Goal: Information Seeking & Learning: Learn about a topic

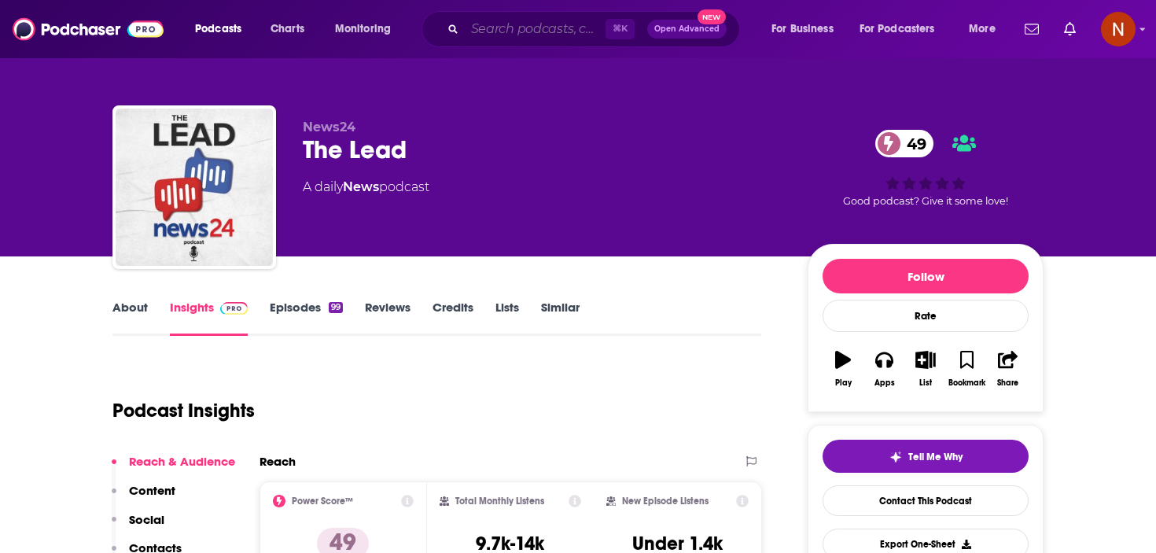
click at [519, 21] on input "Search podcasts, credits, & more..." at bounding box center [535, 29] width 141 height 25
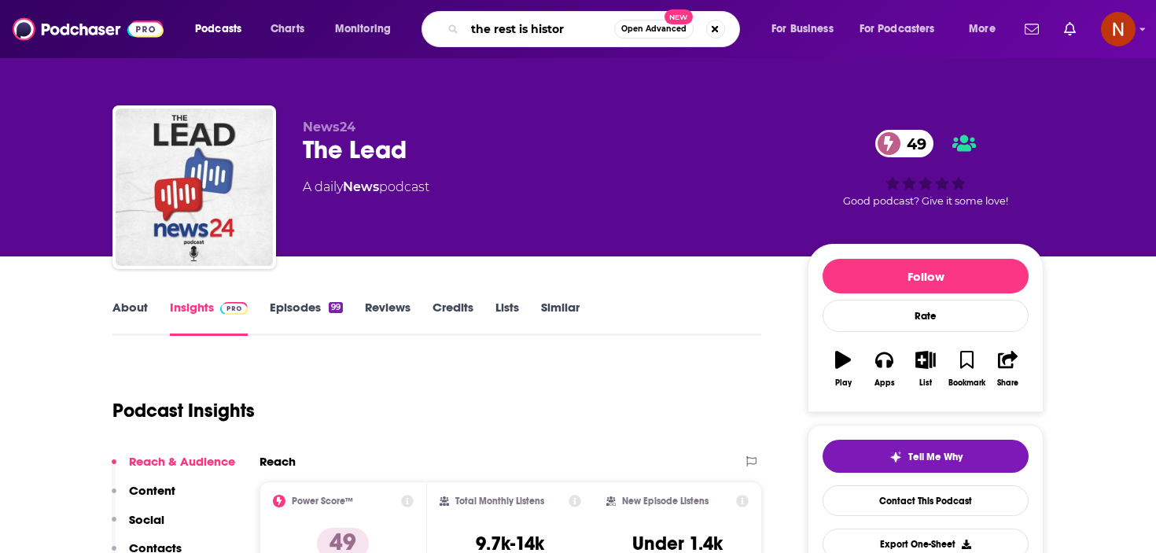
type input "the rest is history"
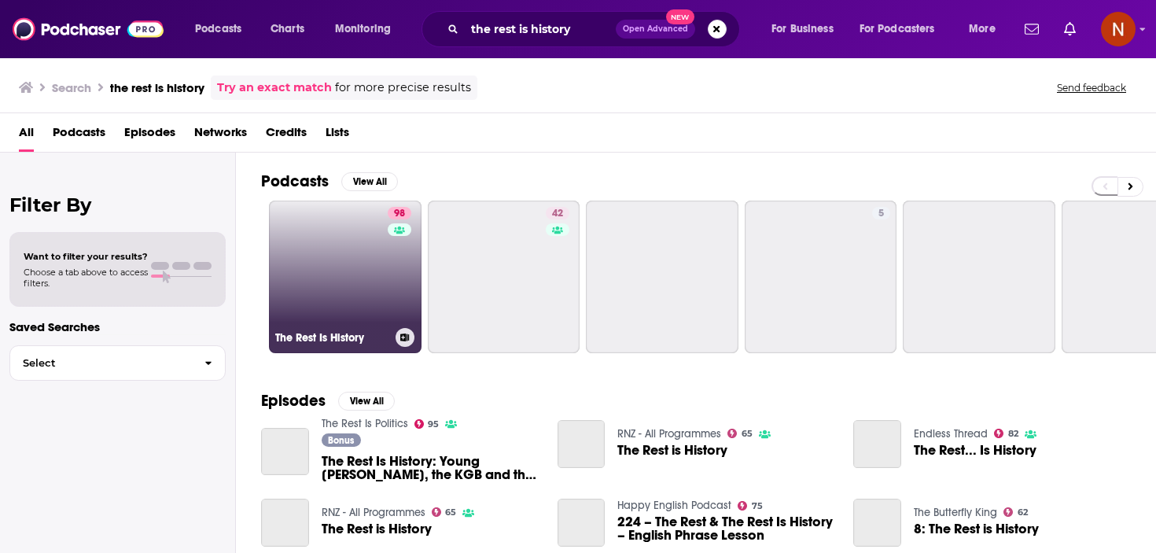
click at [296, 337] on h3 "The Rest Is History" at bounding box center [332, 337] width 114 height 13
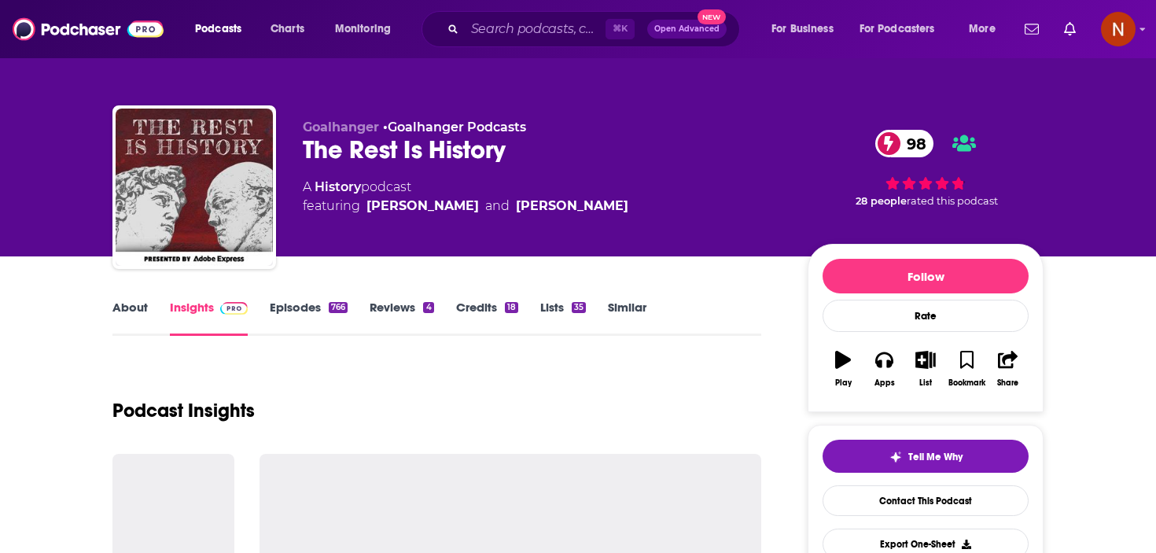
click at [139, 310] on link "About" at bounding box center [129, 318] width 35 height 36
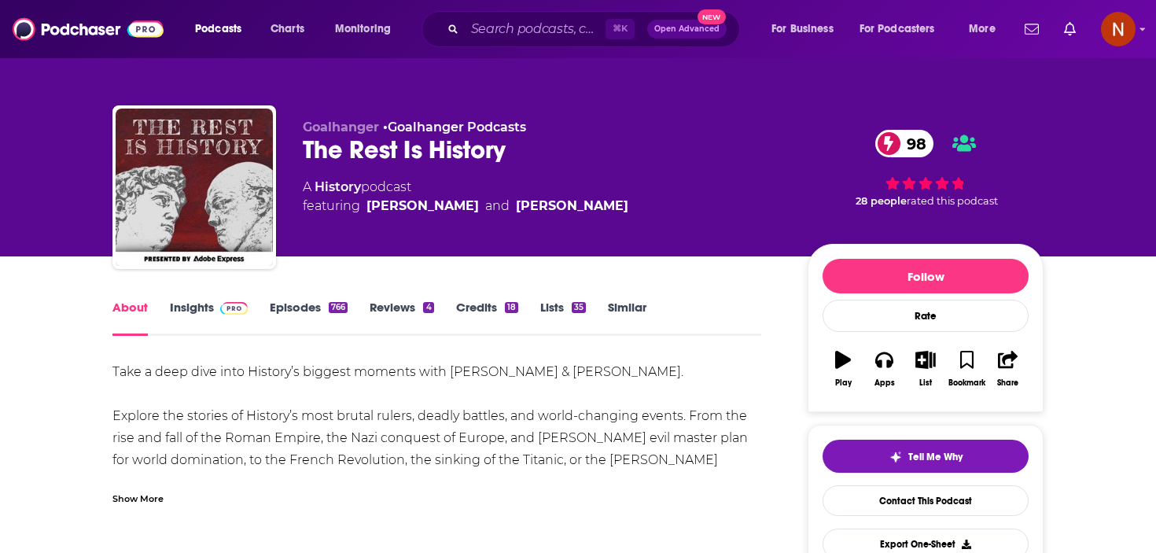
click at [138, 490] on div "Show More" at bounding box center [137, 497] width 51 height 15
click at [144, 490] on div "Show More" at bounding box center [137, 497] width 51 height 15
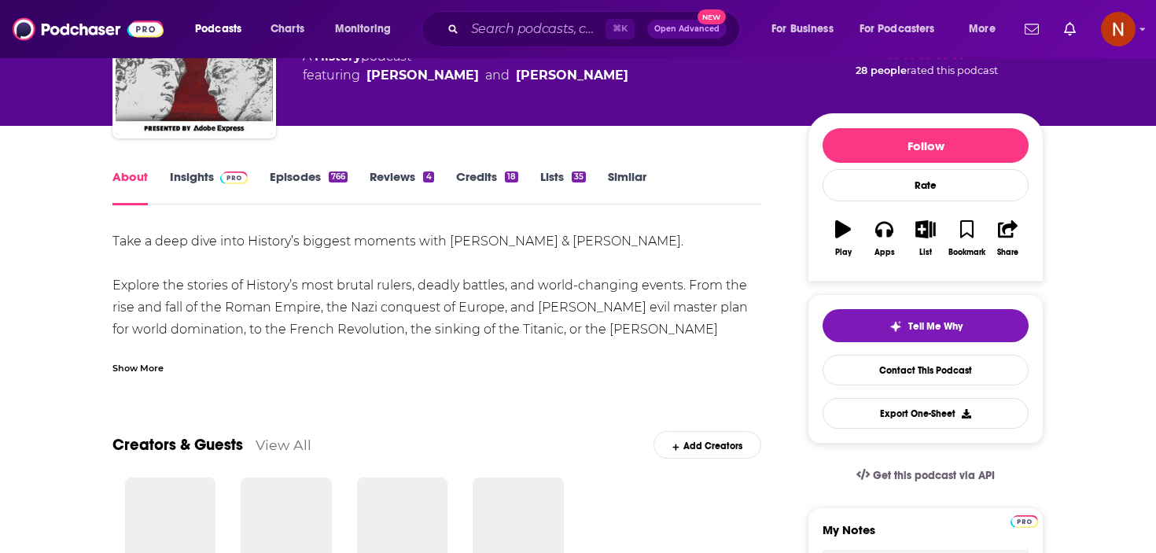
click at [142, 368] on div "Show More" at bounding box center [137, 366] width 51 height 15
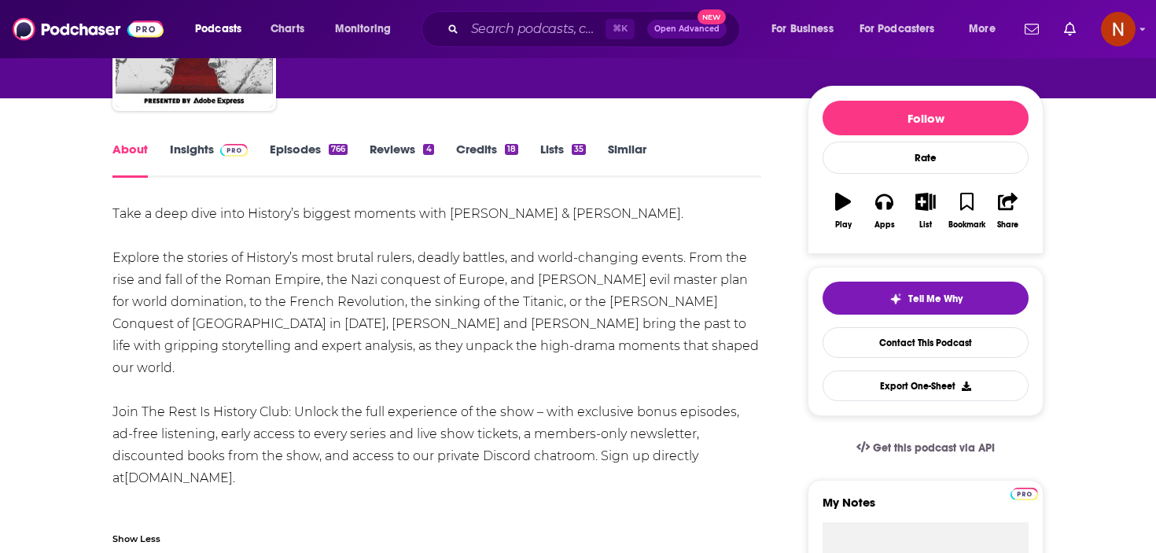
scroll to position [154, 0]
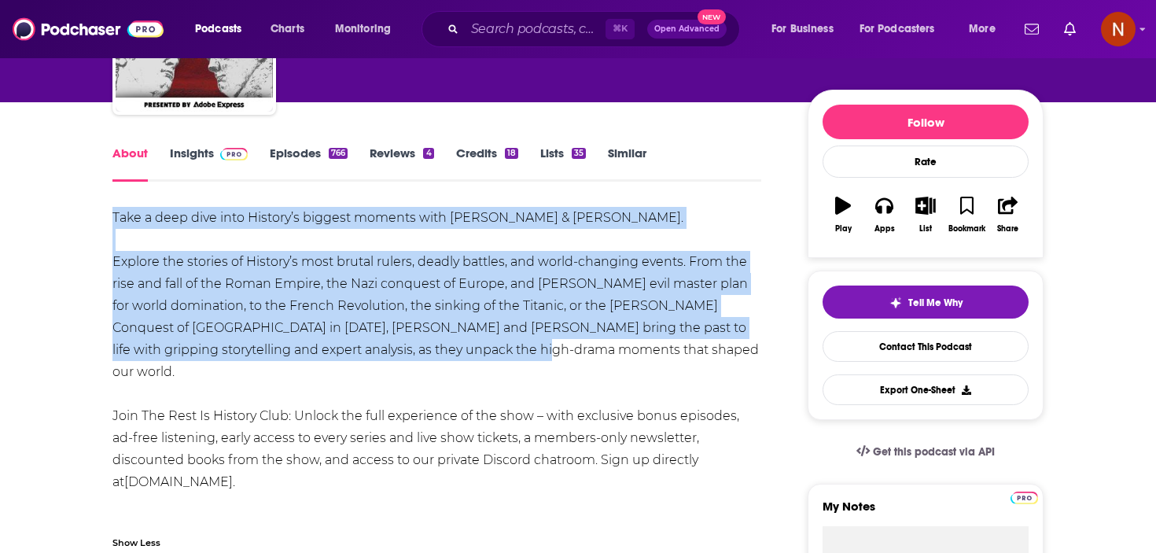
drag, startPoint x: 493, startPoint y: 354, endPoint x: 98, endPoint y: 212, distance: 419.3
copy div "Take a deep dive into History’s biggest moments with [PERSON_NAME] & [PERSON_NA…"
click at [551, 21] on input "Search podcasts, credits, & more..." at bounding box center [535, 29] width 141 height 25
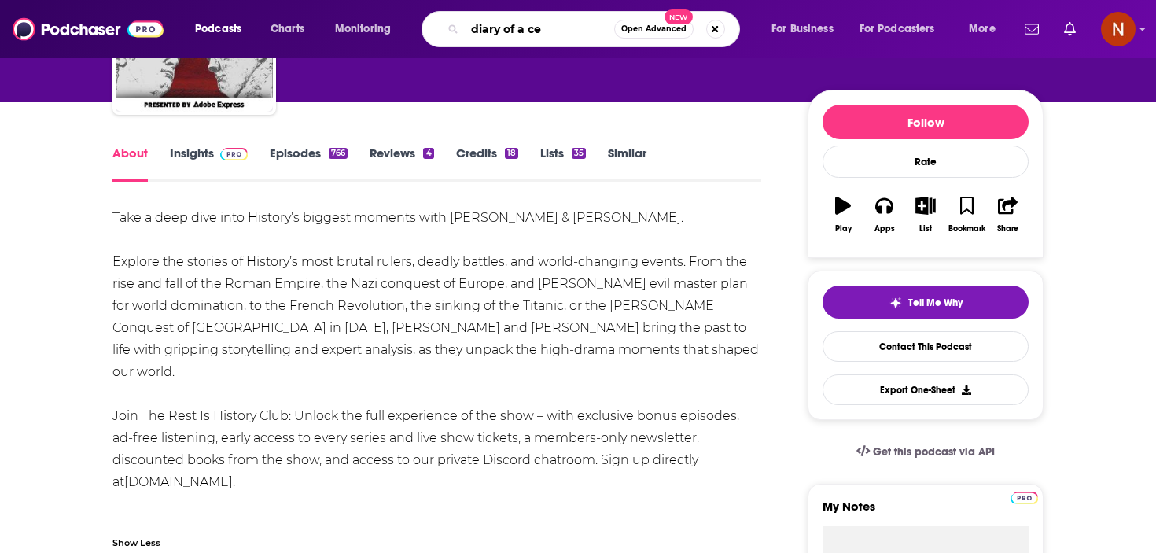
type input "diary of a ceo"
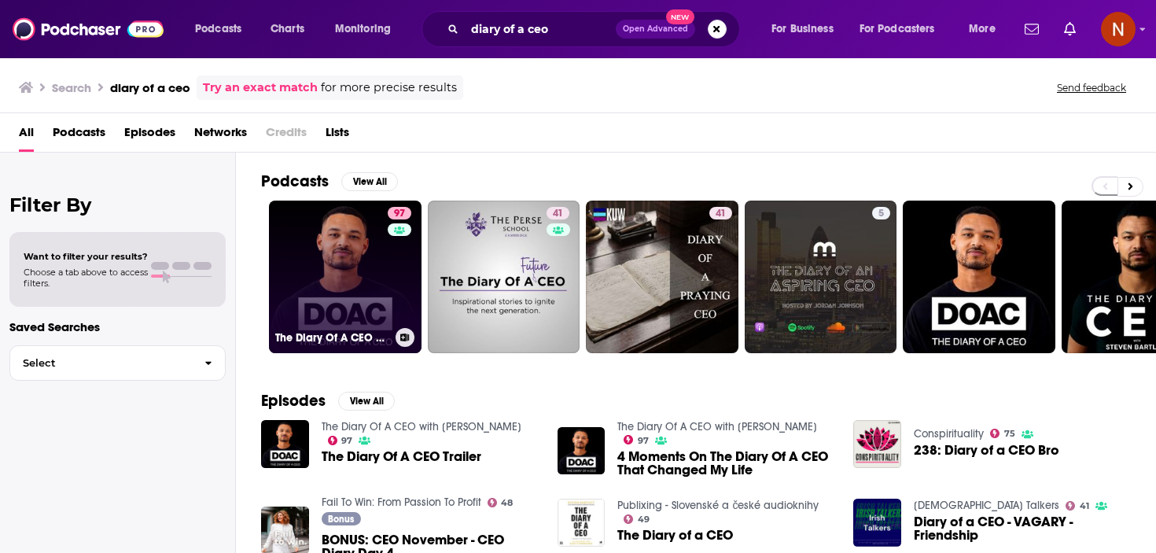
click at [343, 337] on h3 "The Diary Of A CEO with [PERSON_NAME]" at bounding box center [332, 337] width 114 height 13
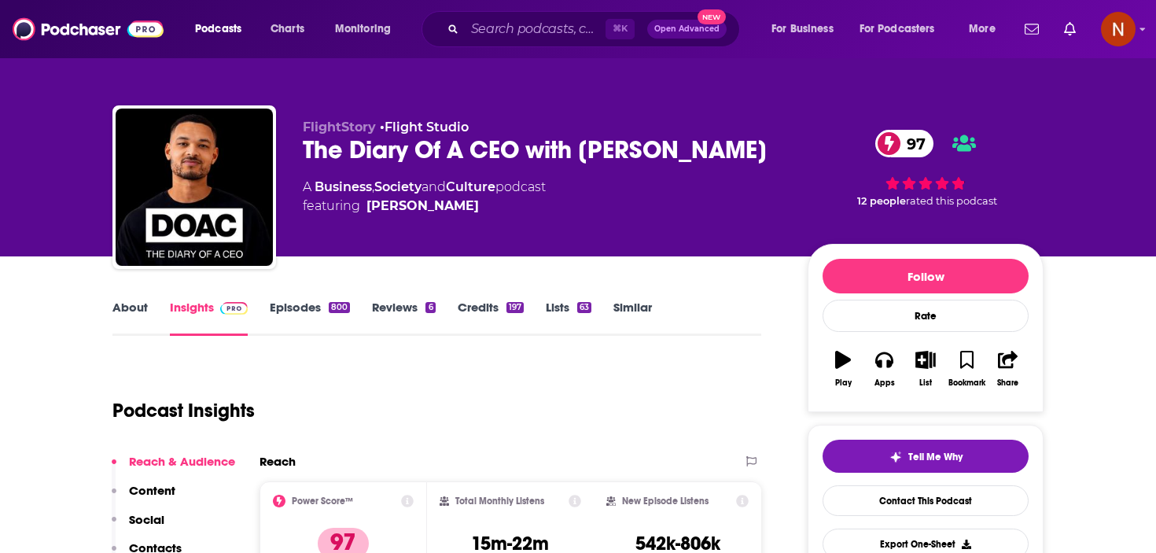
click at [134, 307] on link "About" at bounding box center [129, 318] width 35 height 36
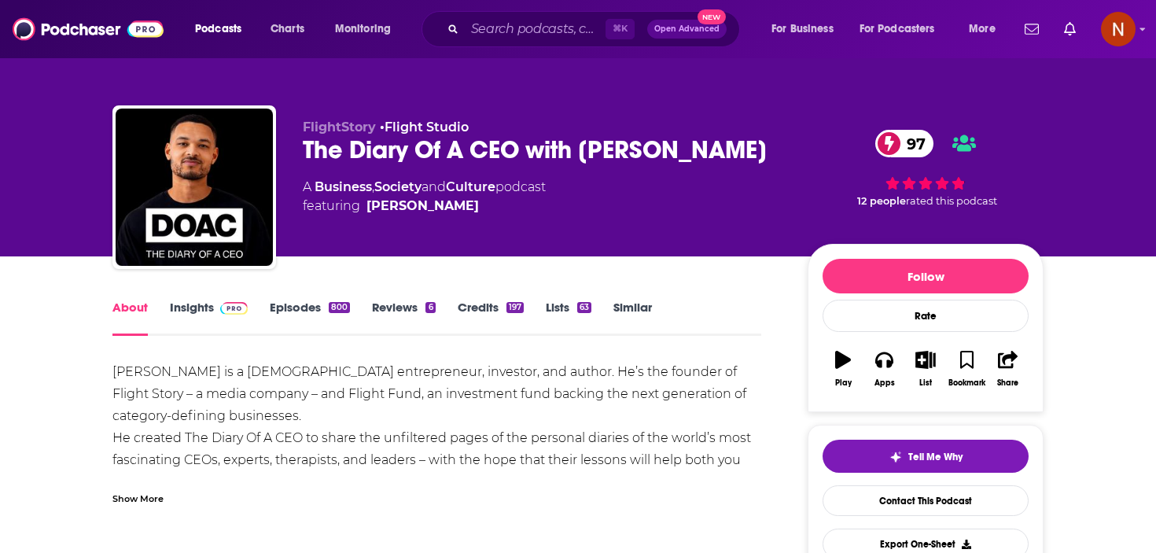
scroll to position [161, 0]
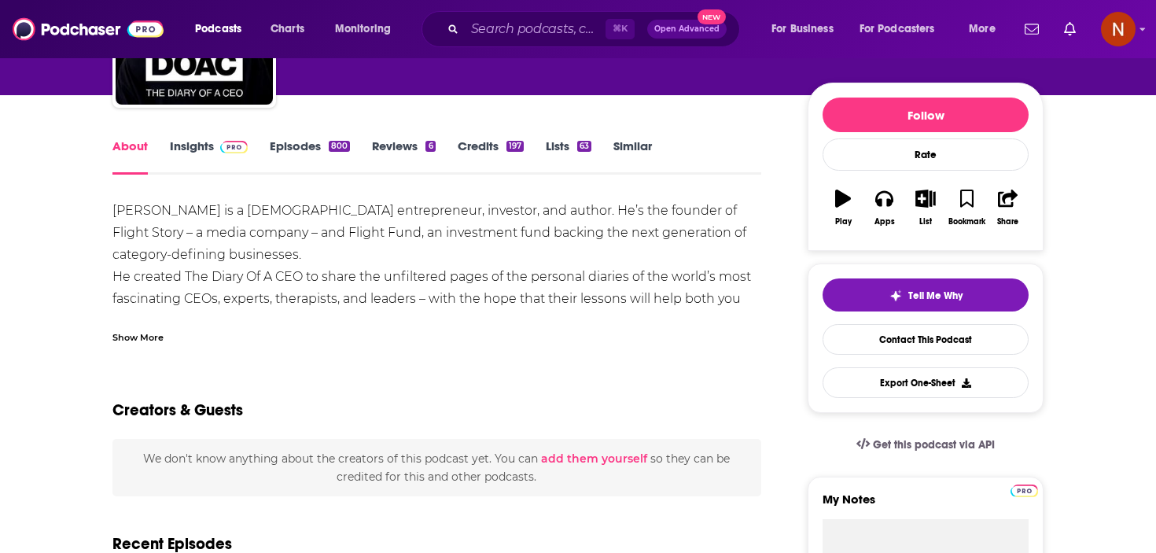
click at [139, 339] on div "Show More" at bounding box center [137, 336] width 51 height 15
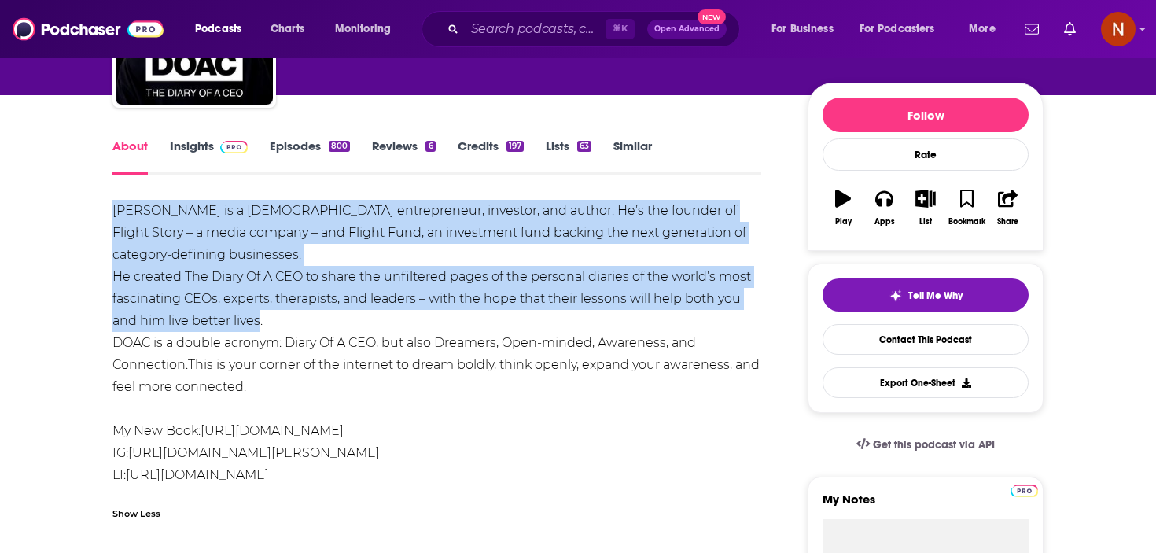
drag, startPoint x: 260, startPoint y: 322, endPoint x: 109, endPoint y: 213, distance: 187.0
copy div "[PERSON_NAME] is a [DEMOGRAPHIC_DATA] entrepreneur, investor, and author. He’s …"
click at [191, 138] on link "Insights" at bounding box center [209, 156] width 78 height 36
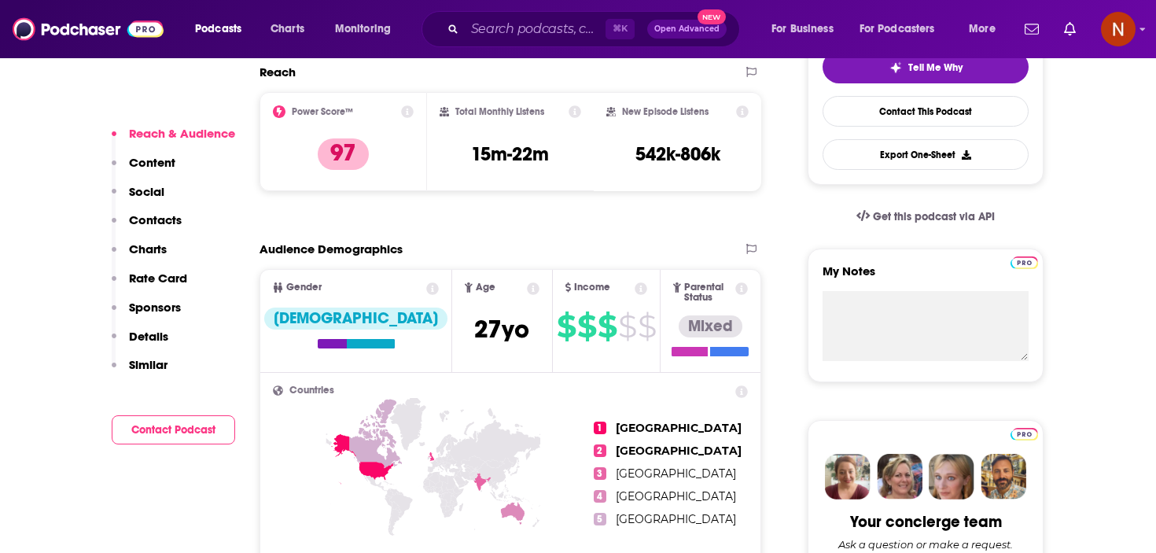
scroll to position [1930, 0]
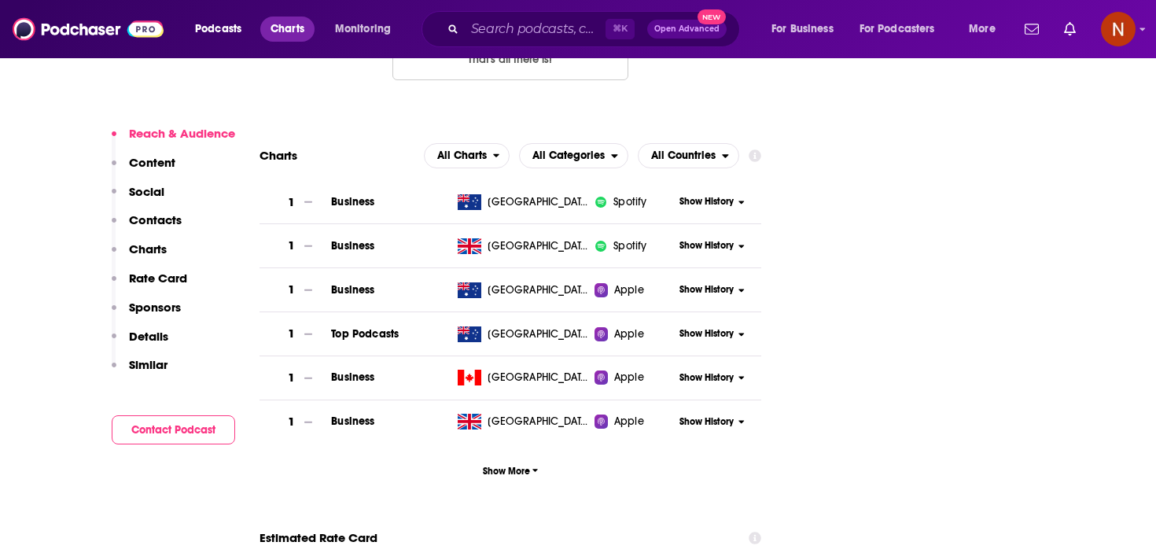
click at [280, 23] on span "Charts" at bounding box center [287, 29] width 34 height 22
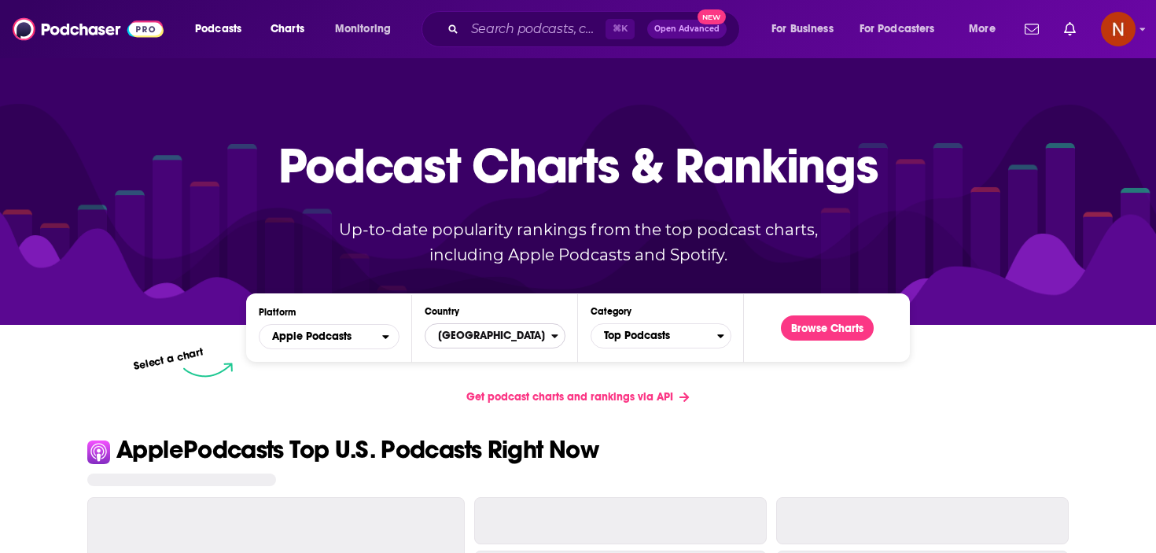
click at [523, 341] on span "[GEOGRAPHIC_DATA]" at bounding box center [488, 335] width 126 height 27
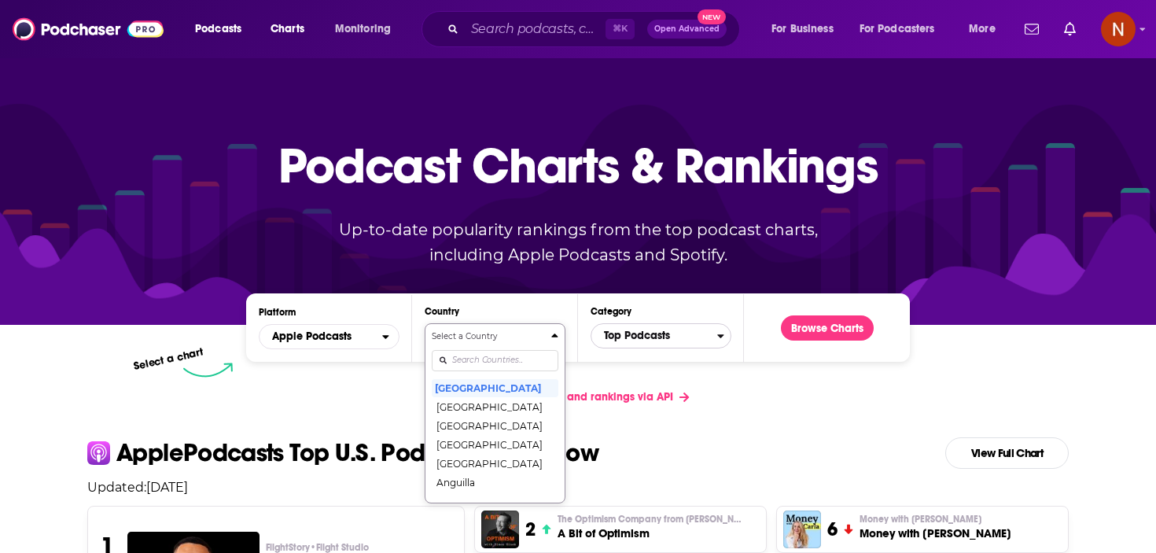
click at [653, 333] on span "Top Podcasts" at bounding box center [654, 335] width 126 height 27
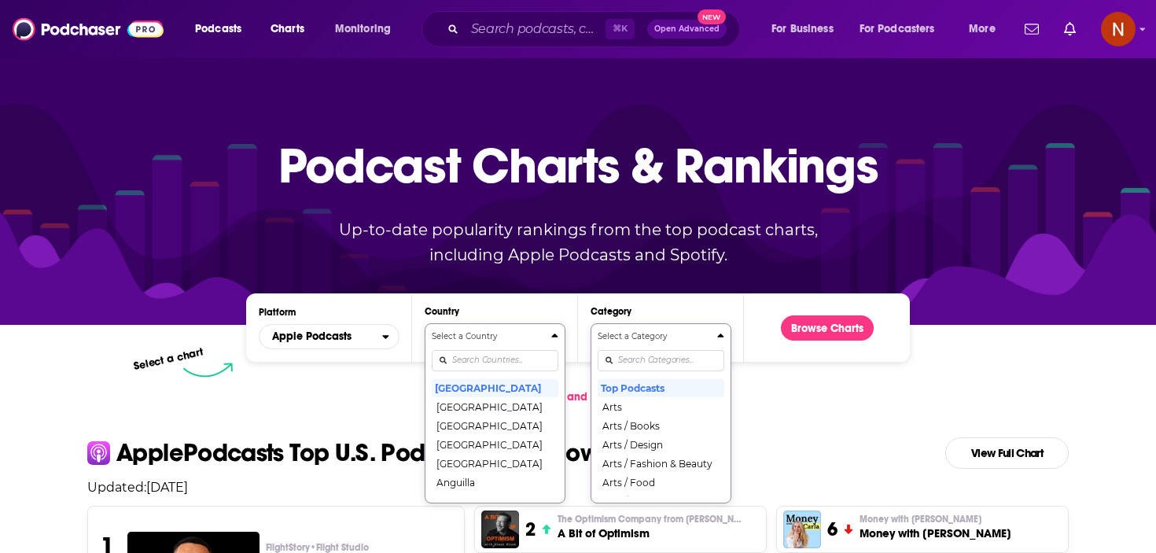
click at [644, 355] on div "Select a Category Top Podcasts Arts Arts / Books Arts / Design Arts / Fashion &…" at bounding box center [661, 413] width 127 height 166
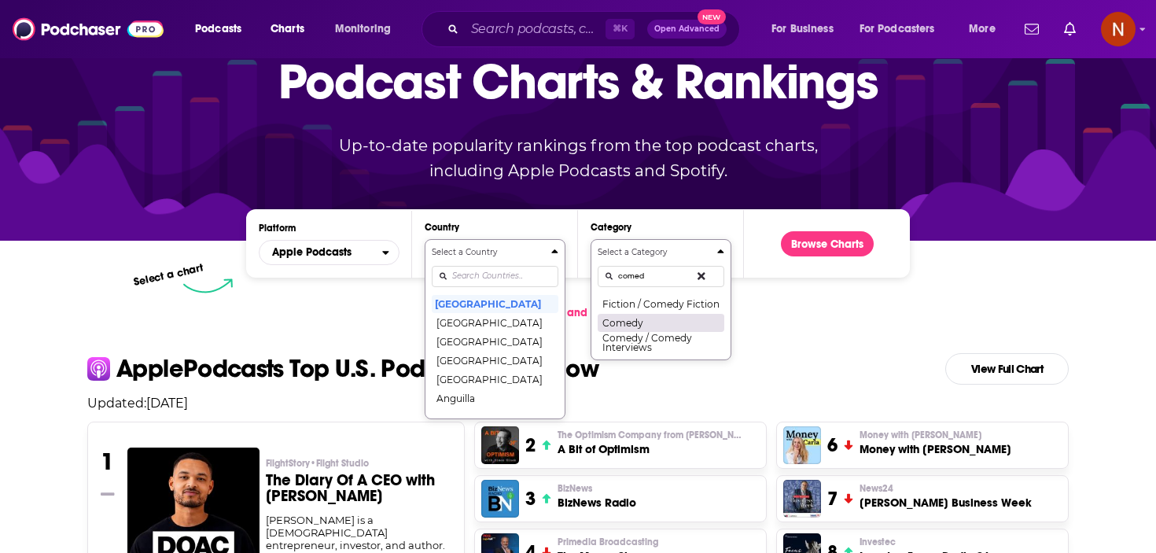
type input "comed"
click at [651, 325] on button "Comedy" at bounding box center [661, 322] width 127 height 19
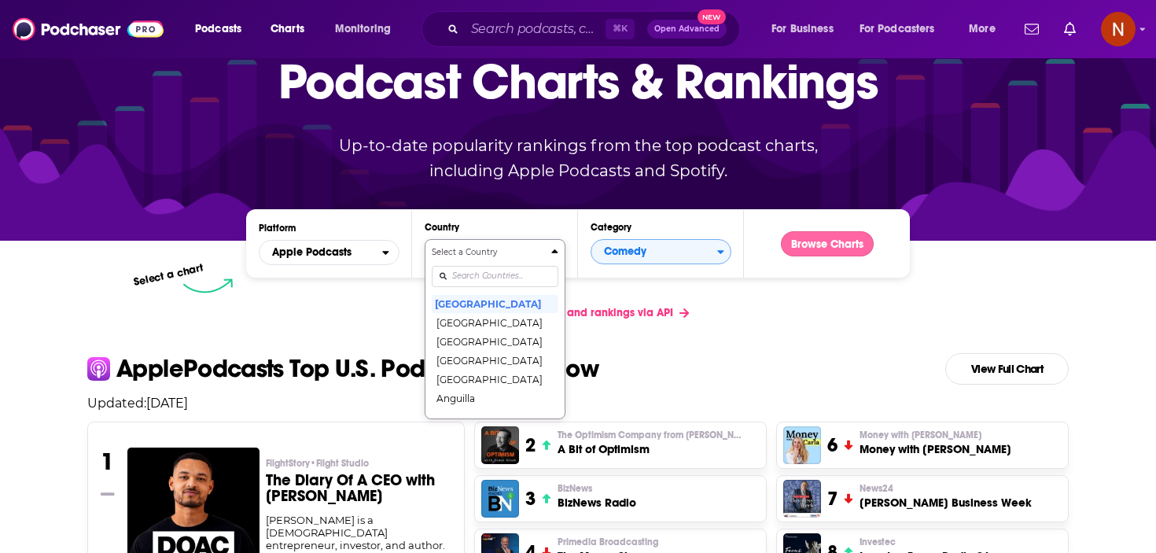
click at [842, 239] on button "Browse Charts" at bounding box center [827, 243] width 93 height 25
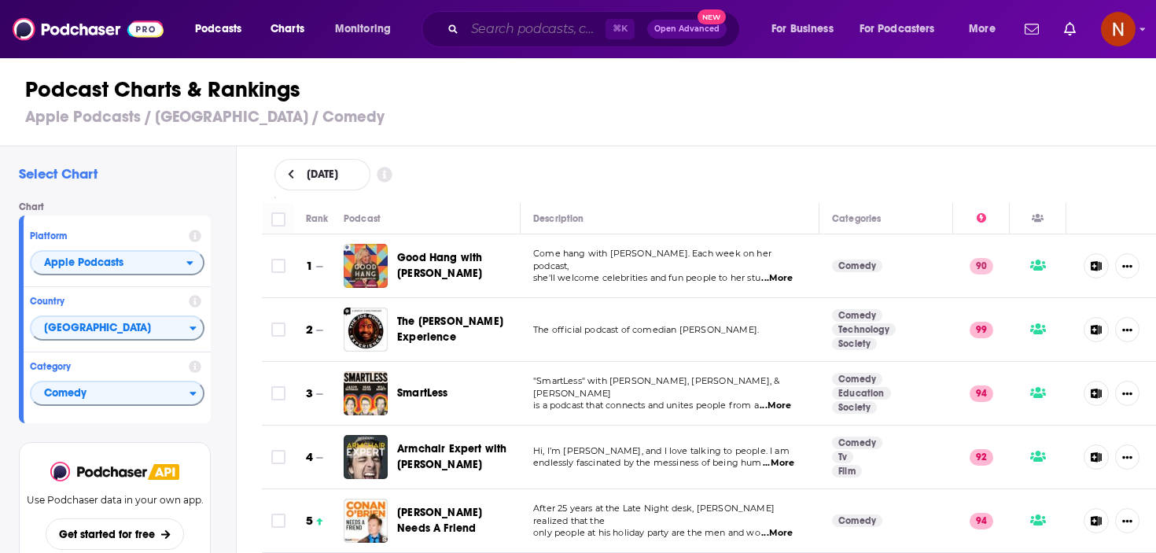
click at [534, 23] on input "Search podcasts, credits, & more..." at bounding box center [535, 29] width 141 height 25
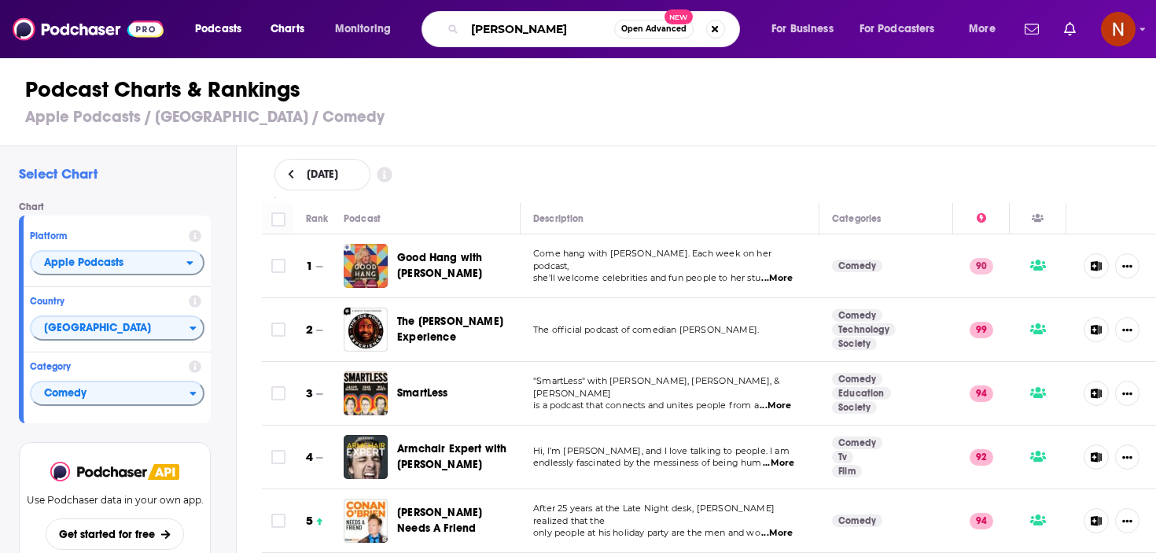
type input "[PERSON_NAME]"
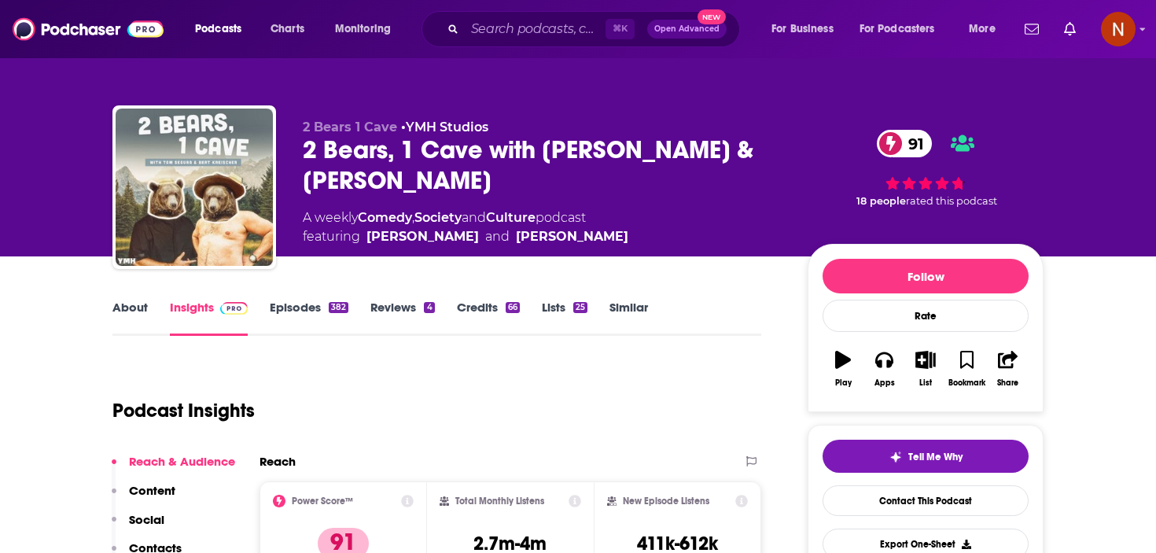
click at [288, 317] on link "Episodes 382" at bounding box center [309, 318] width 79 height 36
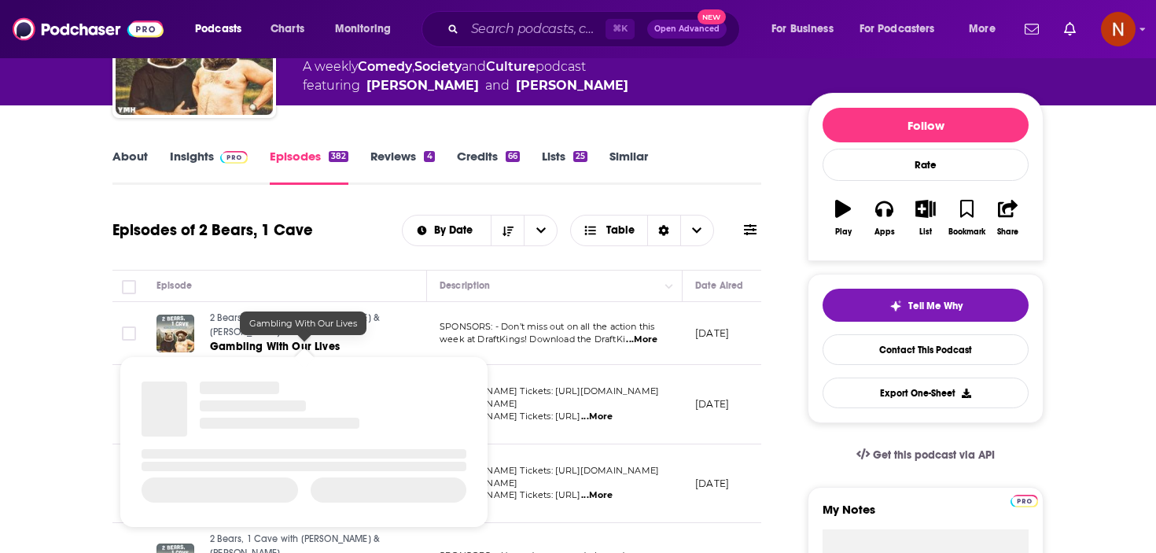
scroll to position [153, 0]
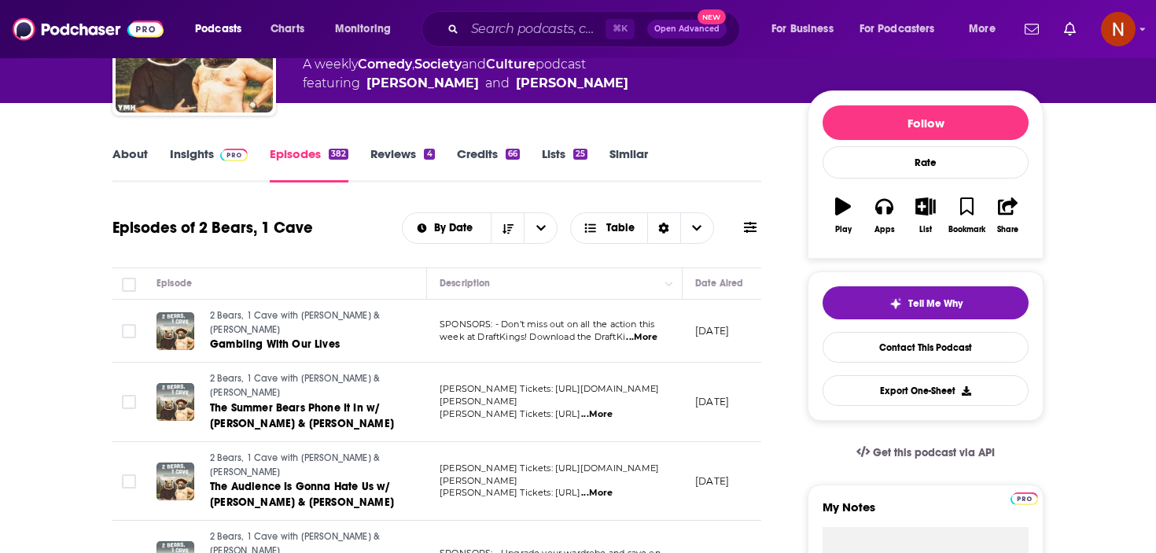
click at [199, 161] on link "Insights" at bounding box center [209, 164] width 78 height 36
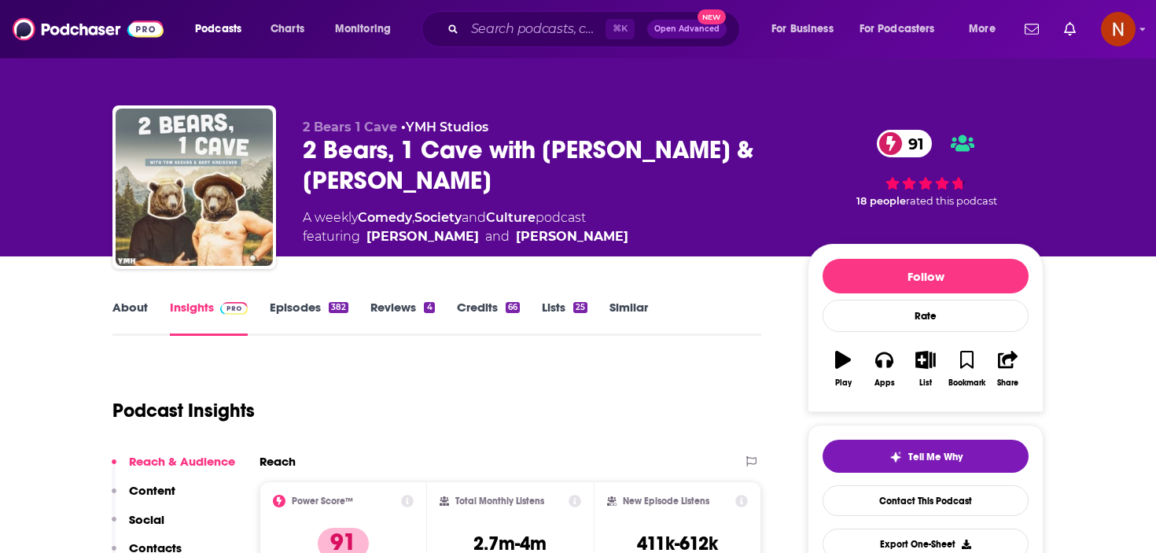
click at [118, 314] on link "About" at bounding box center [129, 318] width 35 height 36
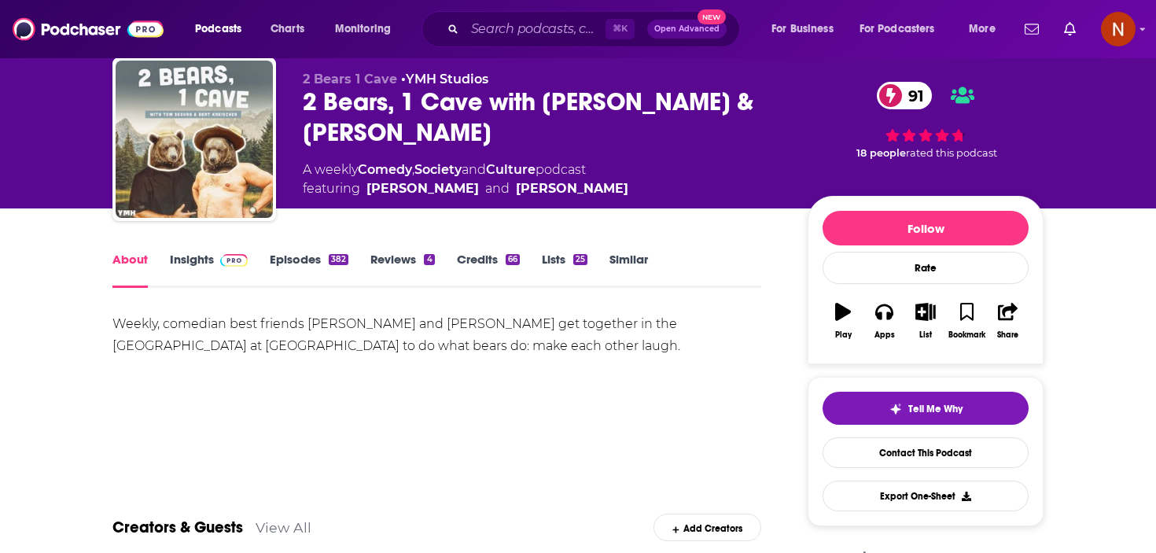
scroll to position [56, 0]
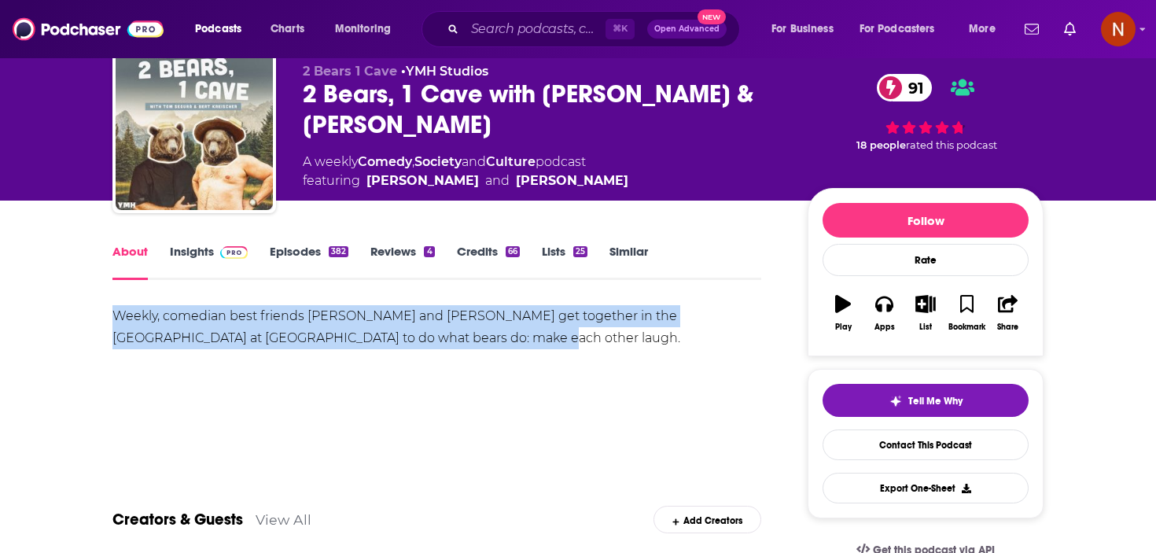
drag, startPoint x: 411, startPoint y: 340, endPoint x: 101, endPoint y: 307, distance: 312.4
copy div "Weekly, comedian best friends Tom Segura and Bert Kreischer get together in the…"
click at [202, 254] on link "Insights" at bounding box center [209, 262] width 78 height 36
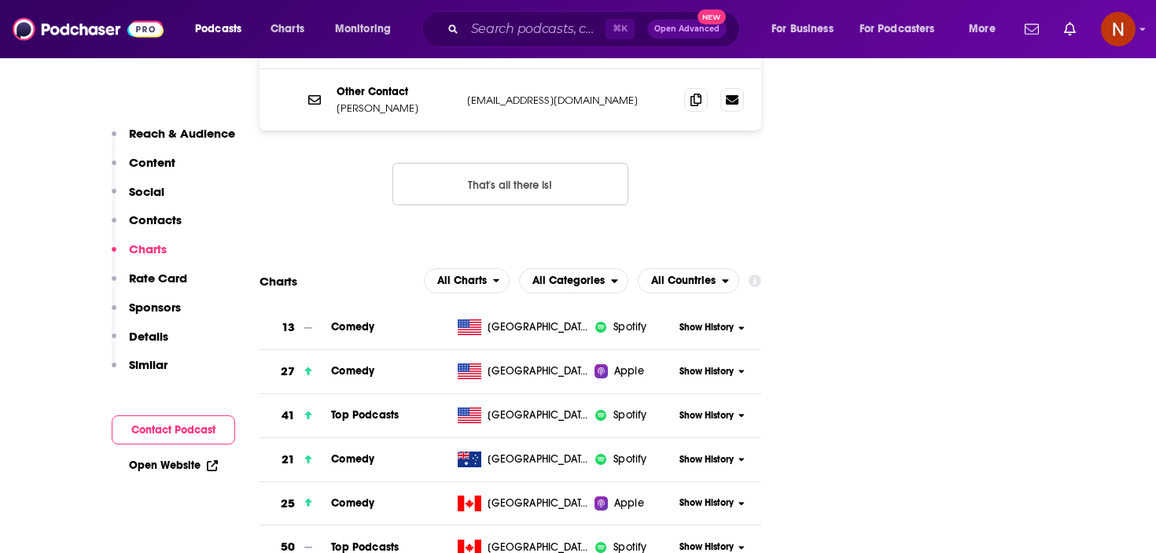
scroll to position [1841, 0]
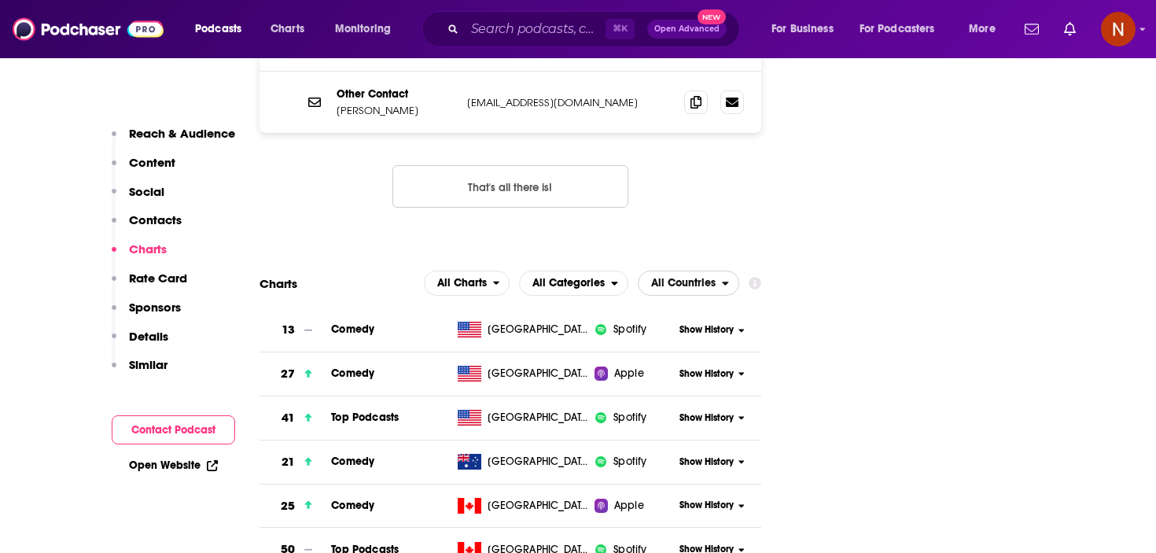
click at [687, 278] on span "All Countries" at bounding box center [683, 283] width 64 height 11
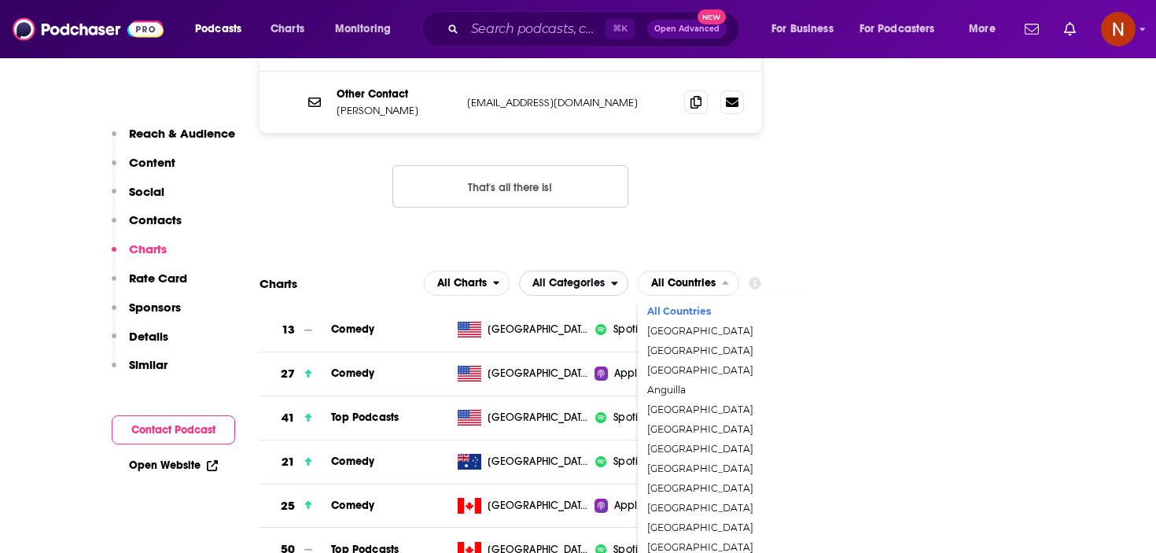
click at [594, 278] on span "All Categories" at bounding box center [568, 283] width 72 height 11
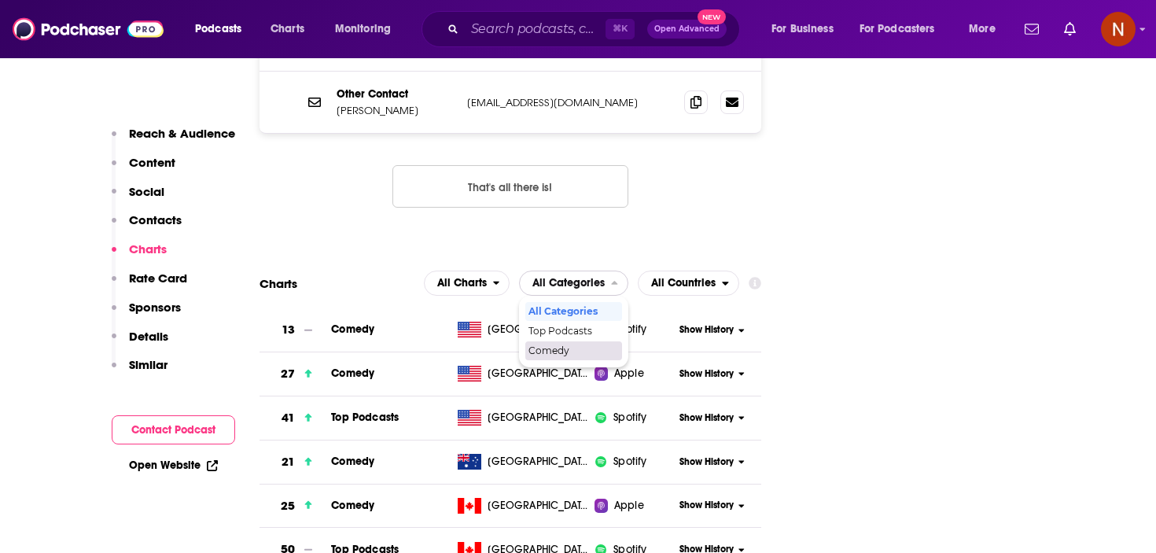
click at [583, 346] on span "Comedy" at bounding box center [572, 350] width 89 height 9
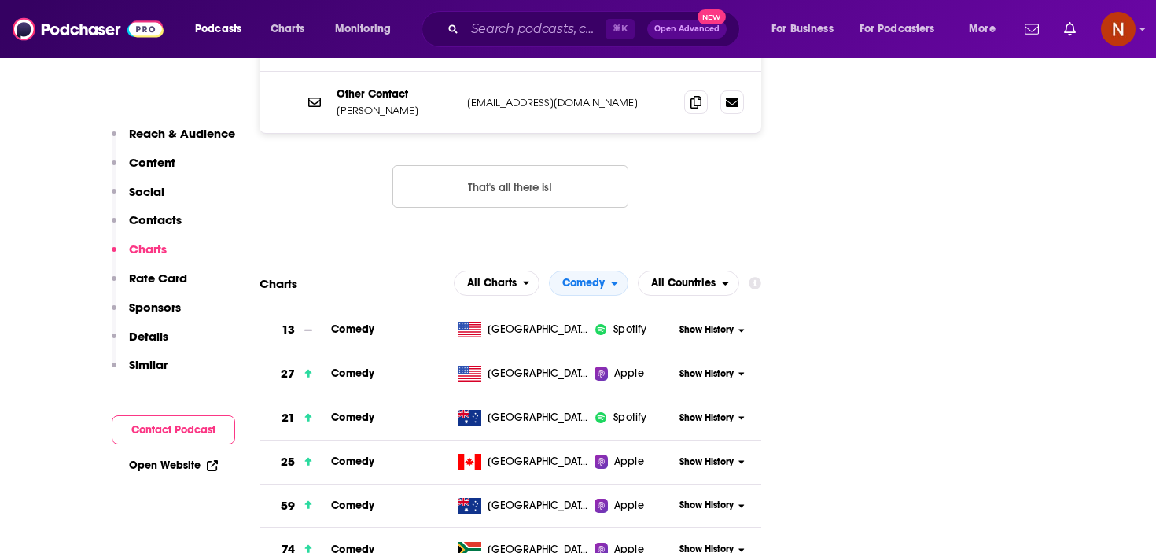
click at [717, 270] on span "All Countries" at bounding box center [679, 283] width 83 height 27
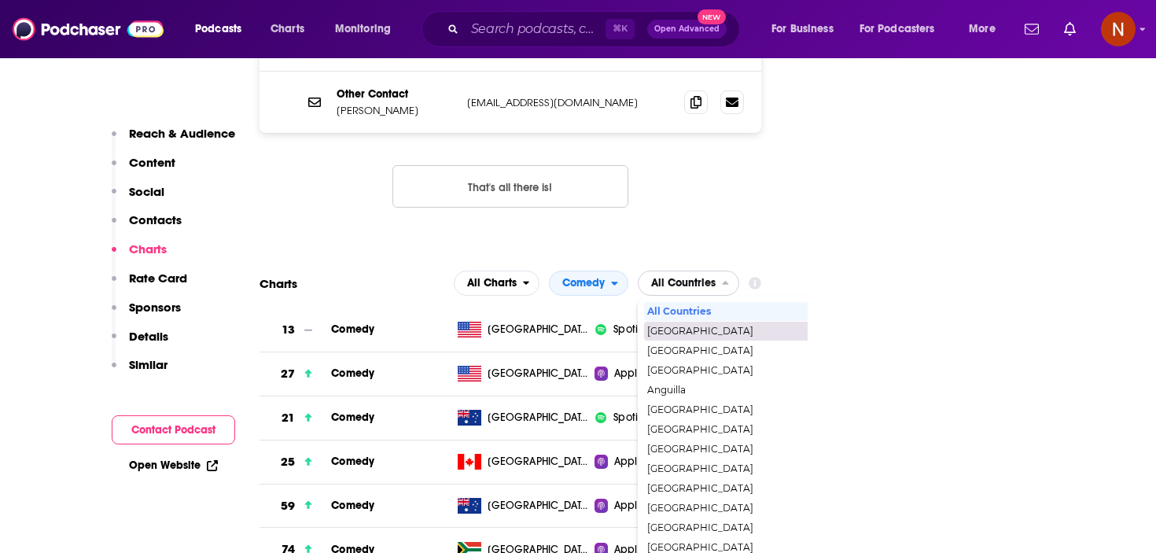
click at [690, 326] on span "[GEOGRAPHIC_DATA]" at bounding box center [755, 330] width 217 height 9
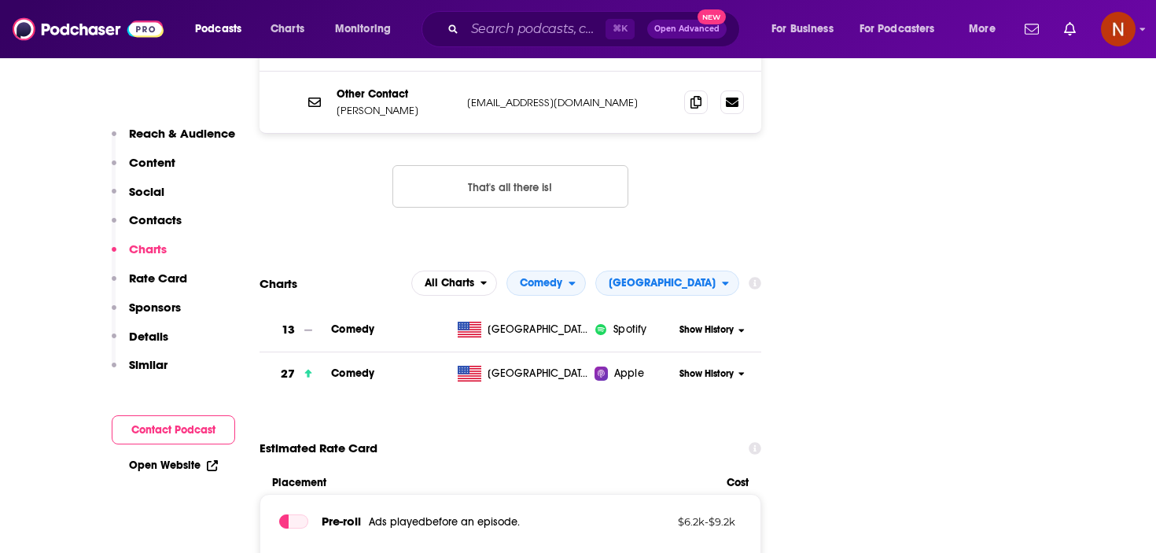
click at [696, 270] on section "Charts All Charts Comedy United States 13 Comedy United States Spotify Show His…" at bounding box center [510, 332] width 502 height 125
click at [697, 278] on span "[GEOGRAPHIC_DATA]" at bounding box center [662, 283] width 107 height 11
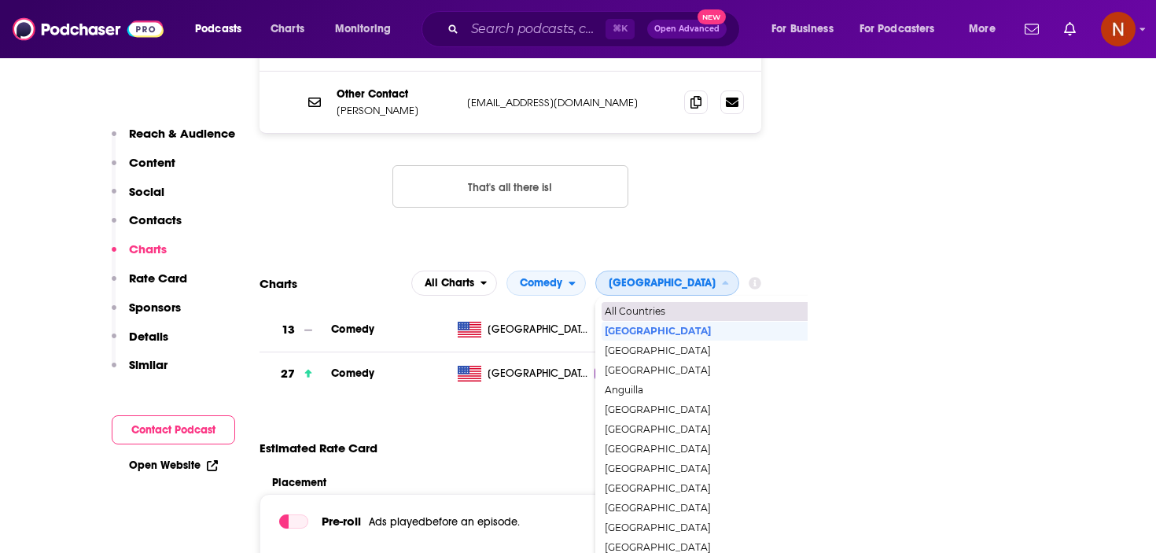
click at [686, 307] on span "All Countries" at bounding box center [713, 311] width 217 height 9
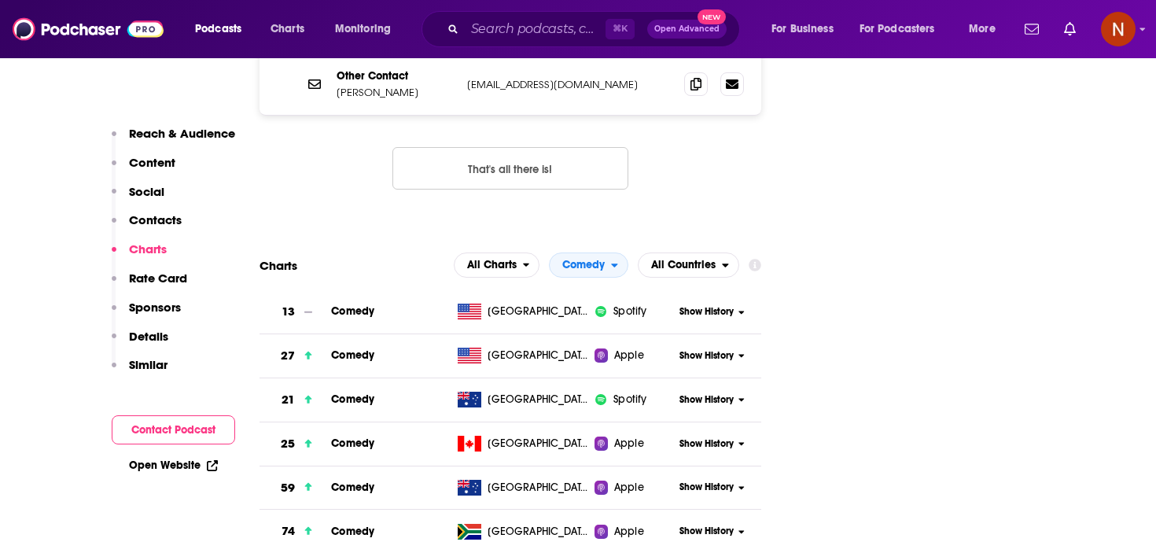
scroll to position [1862, 0]
